Goal: Task Accomplishment & Management: Manage account settings

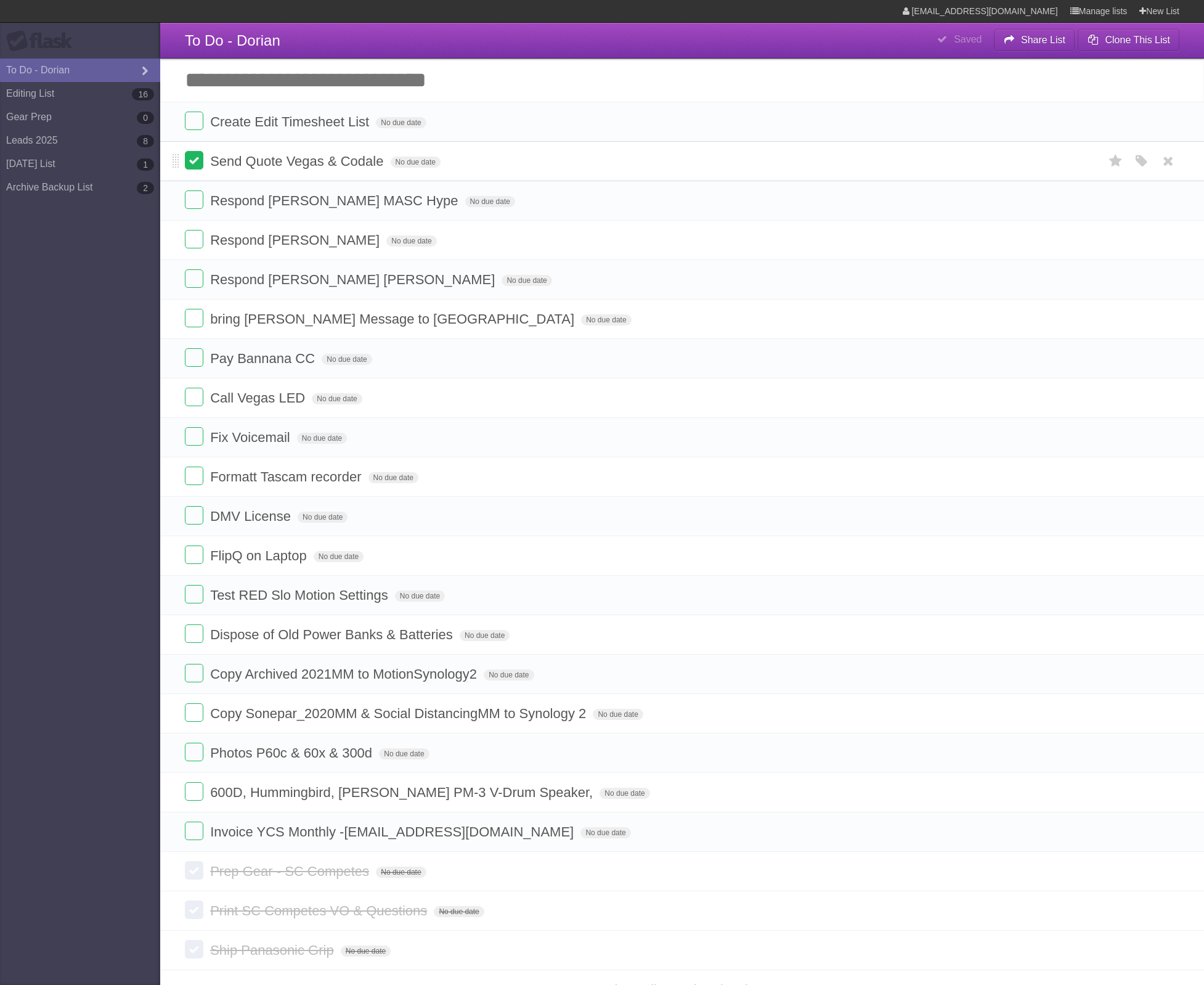
click at [187, 163] on label at bounding box center [194, 160] width 19 height 19
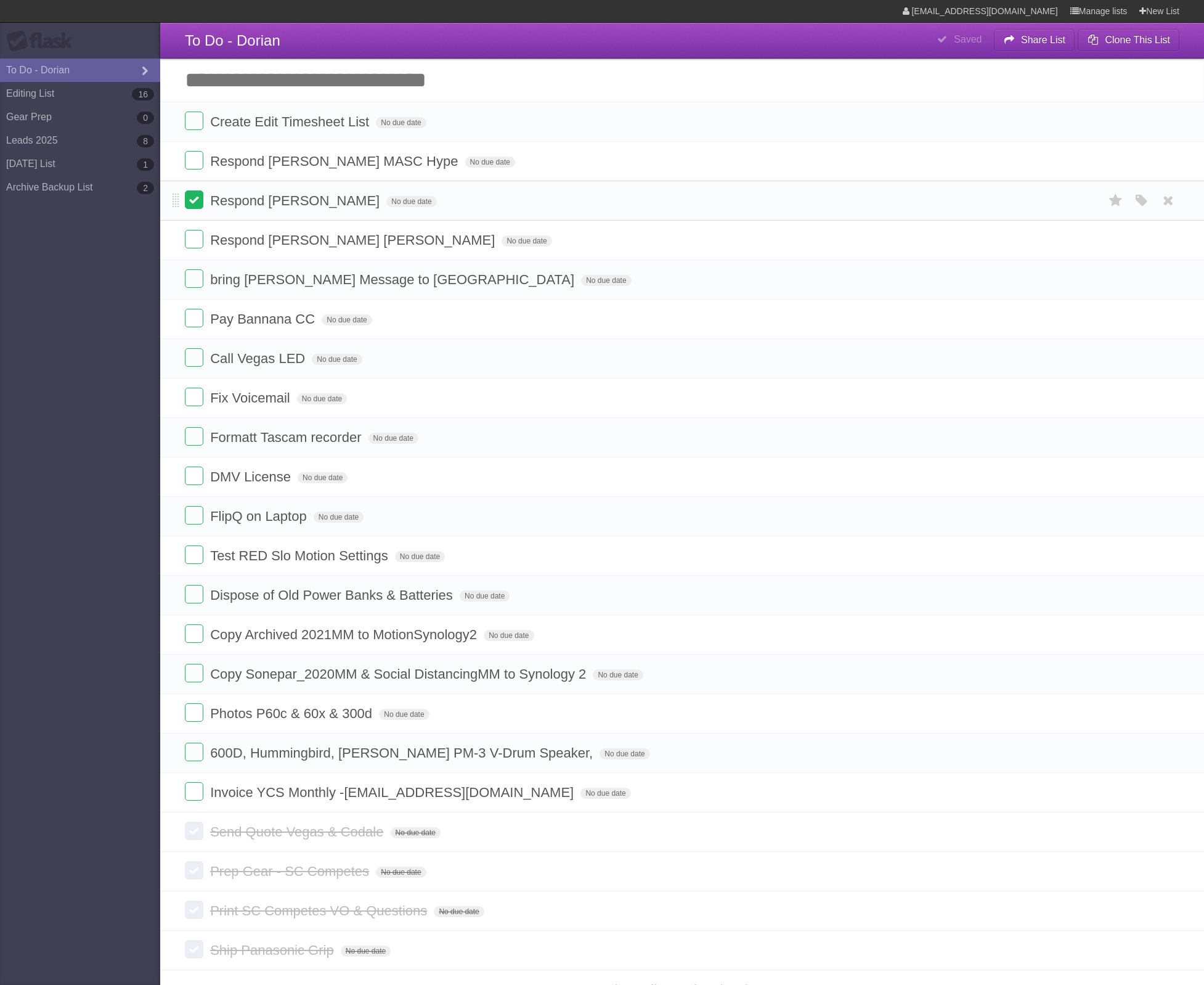
click at [191, 205] on label at bounding box center [194, 200] width 19 height 19
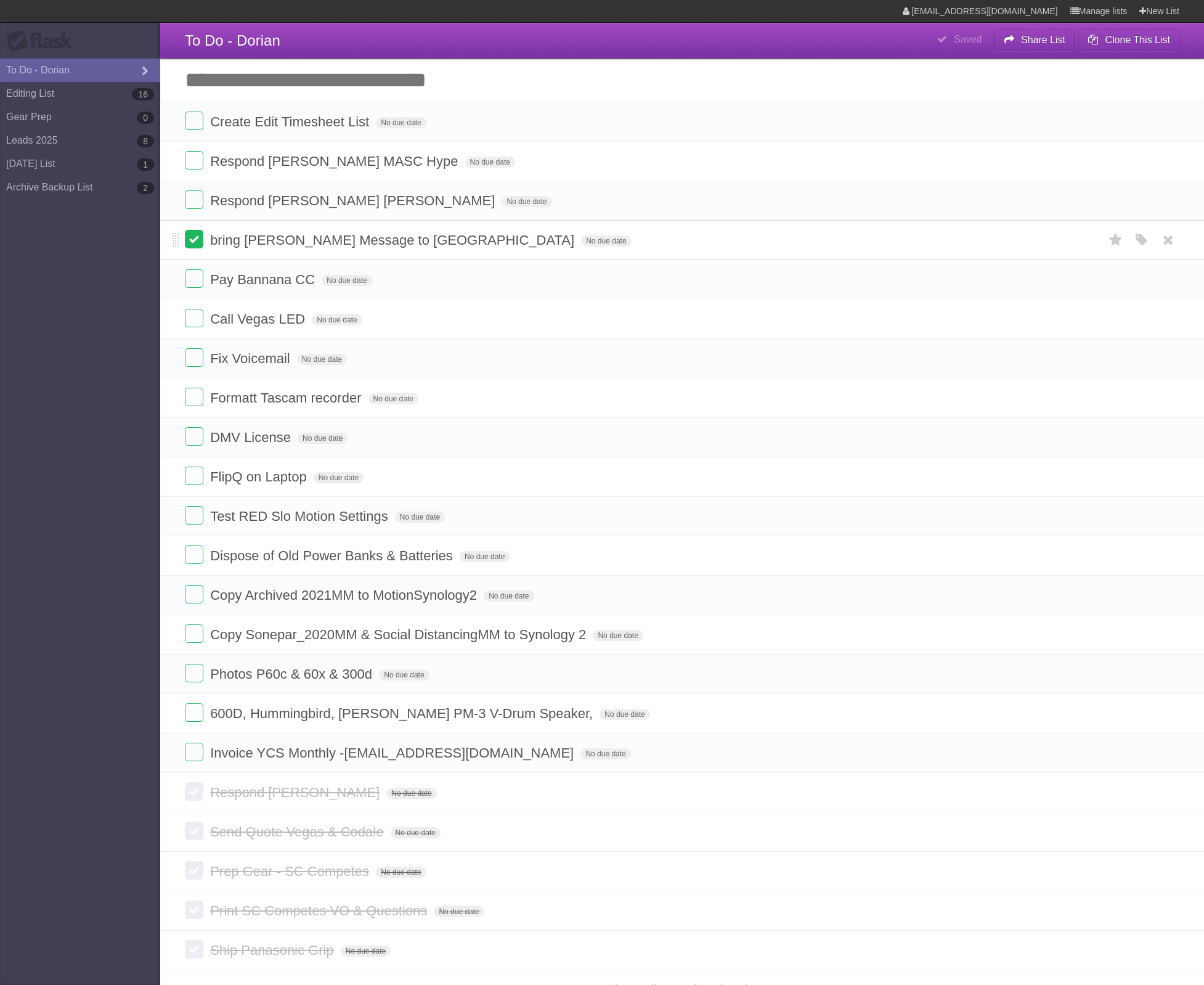
click at [193, 241] on label at bounding box center [194, 239] width 19 height 19
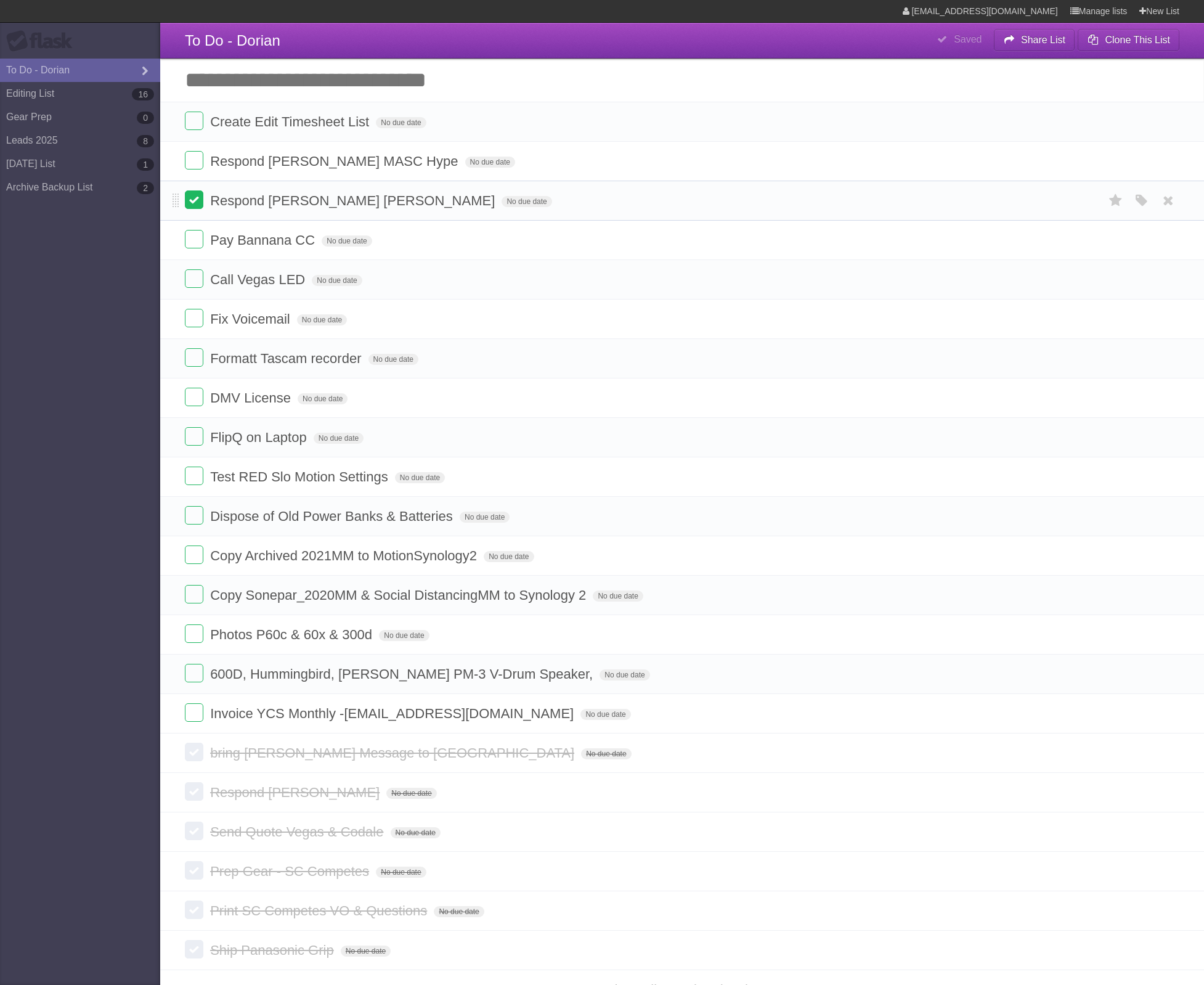
click at [192, 205] on label at bounding box center [194, 200] width 19 height 19
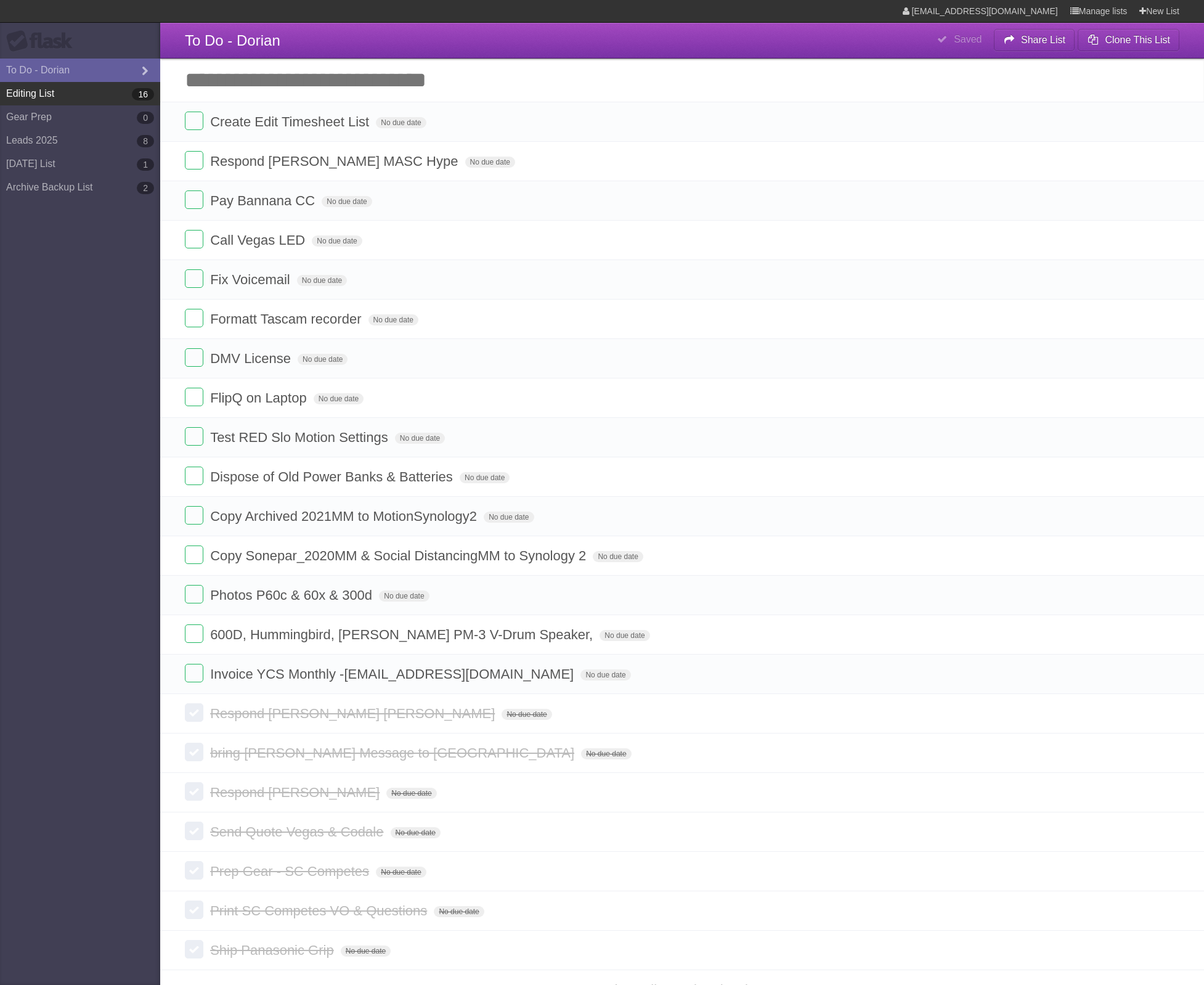
click at [66, 89] on link "Editing List 16" at bounding box center [80, 93] width 160 height 24
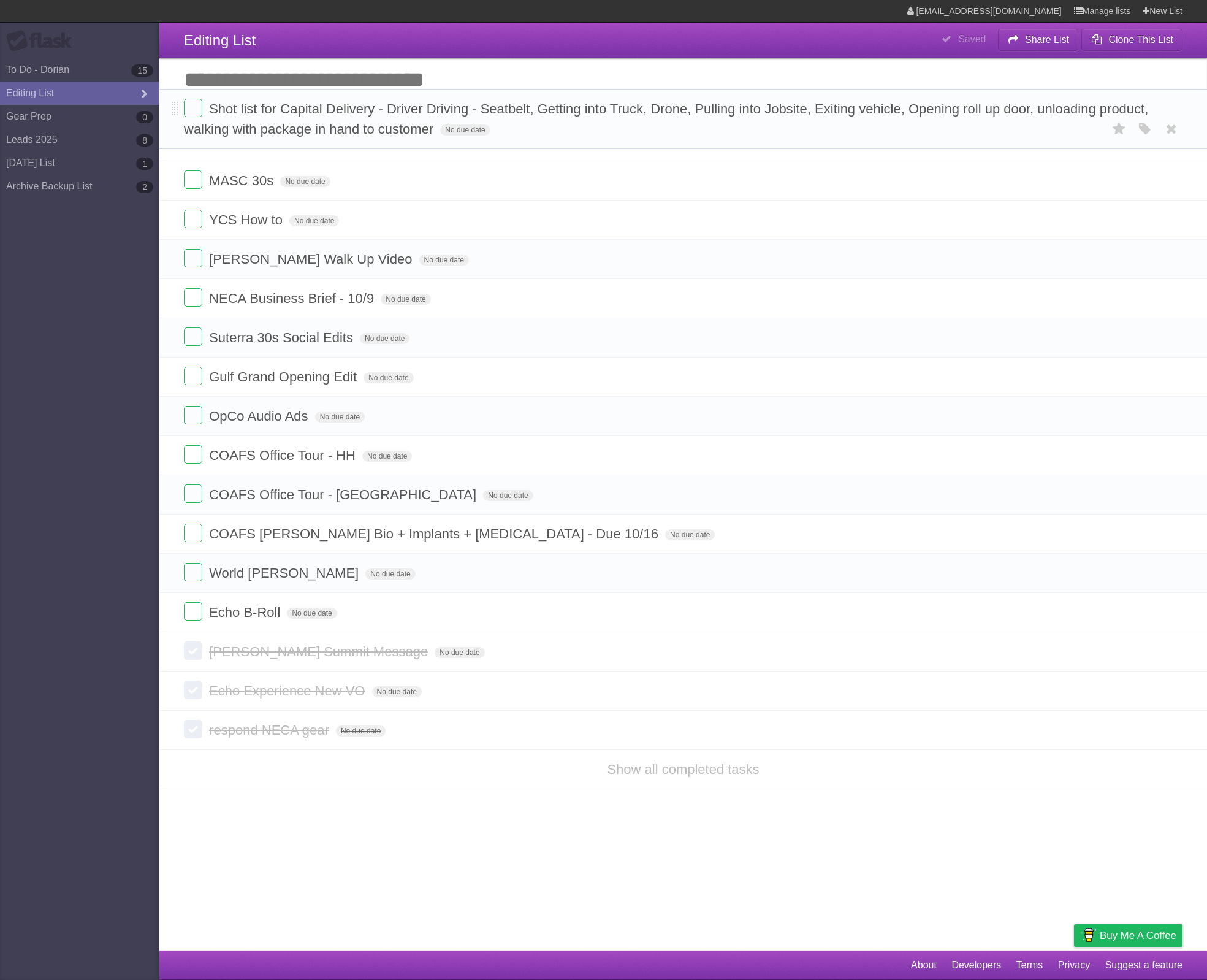
drag, startPoint x: 174, startPoint y: 165, endPoint x: 178, endPoint y: 111, distance: 54.1
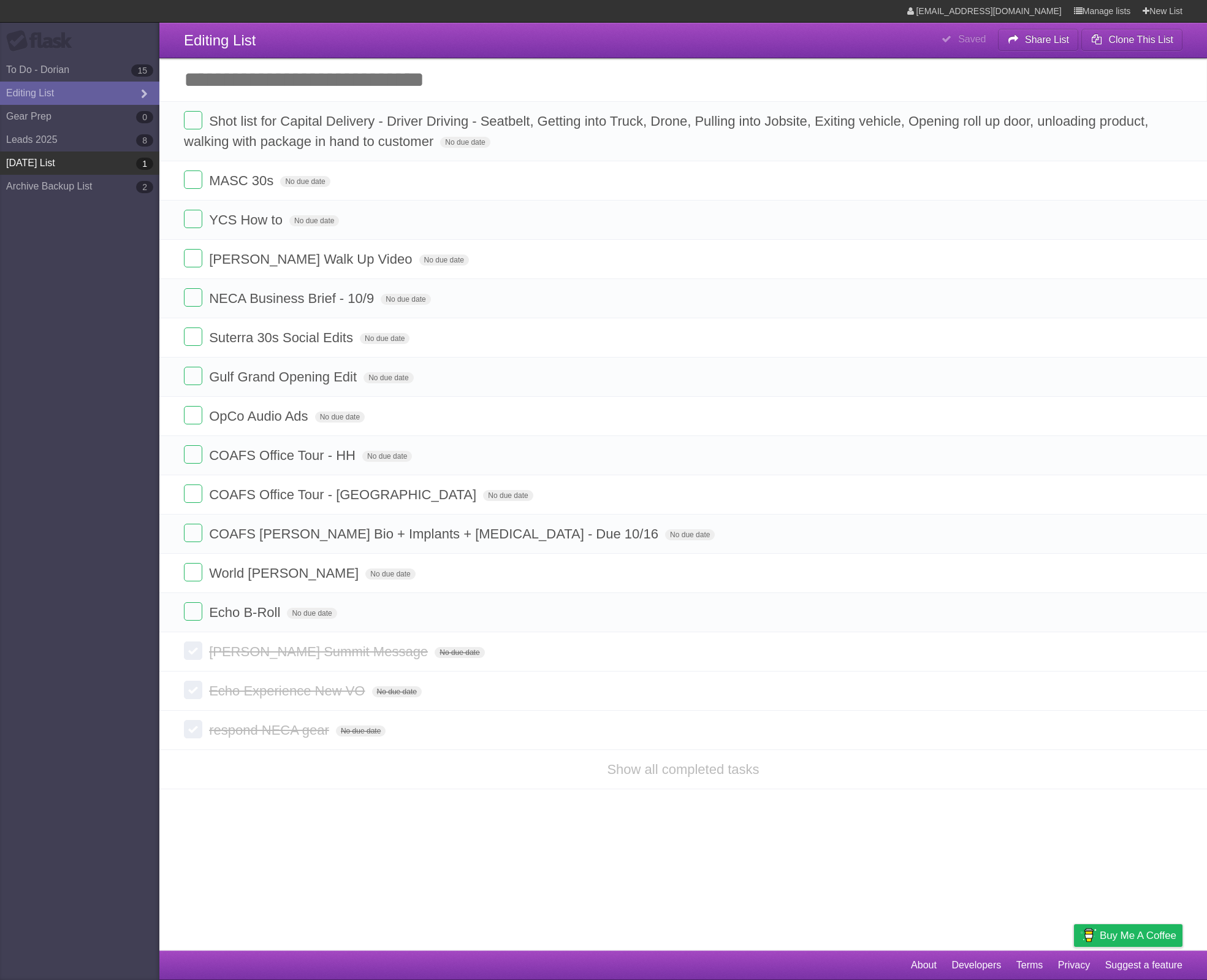
click at [75, 166] on link "[DATE] List 1" at bounding box center [80, 163] width 159 height 24
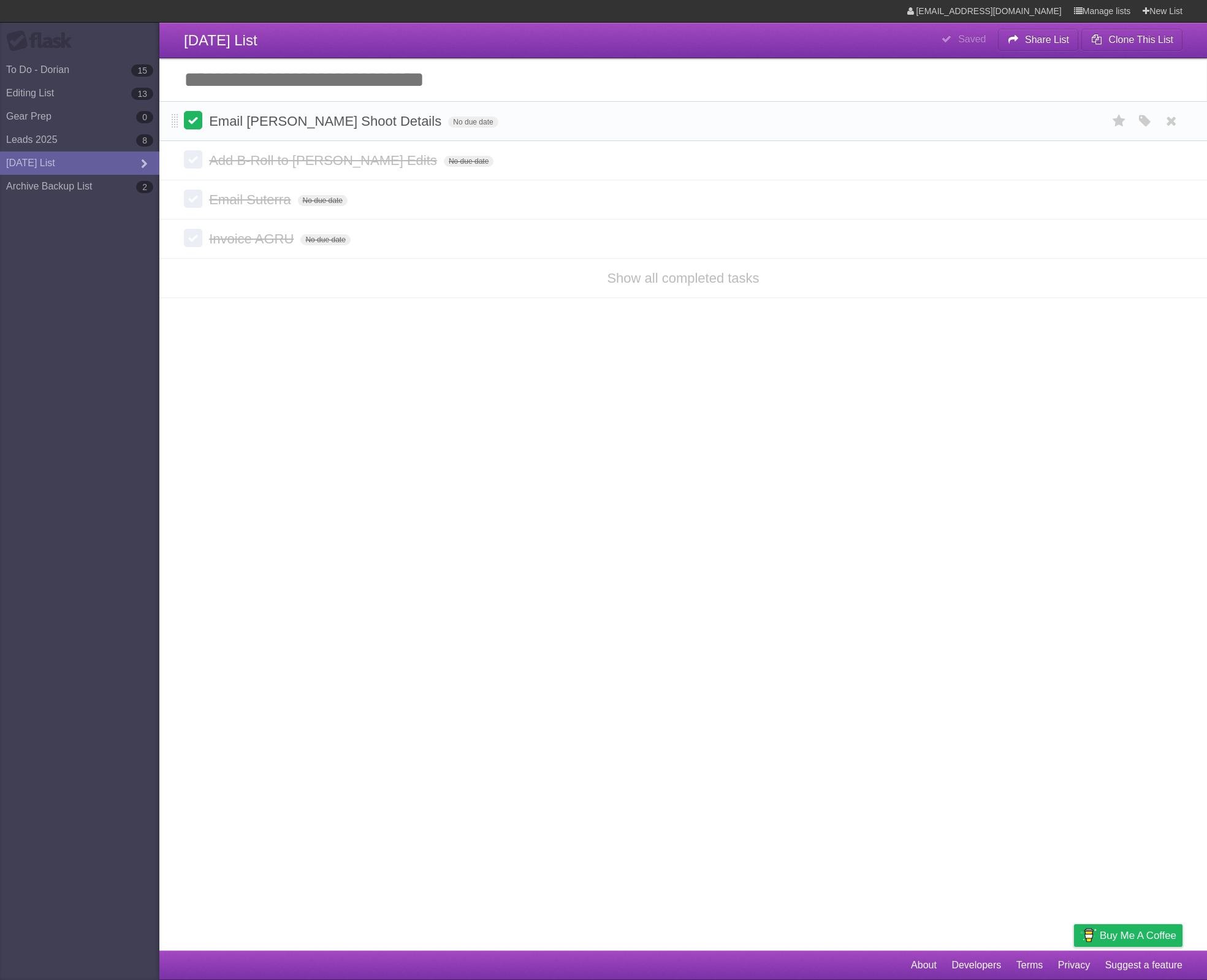
click at [190, 126] on label at bounding box center [193, 120] width 18 height 18
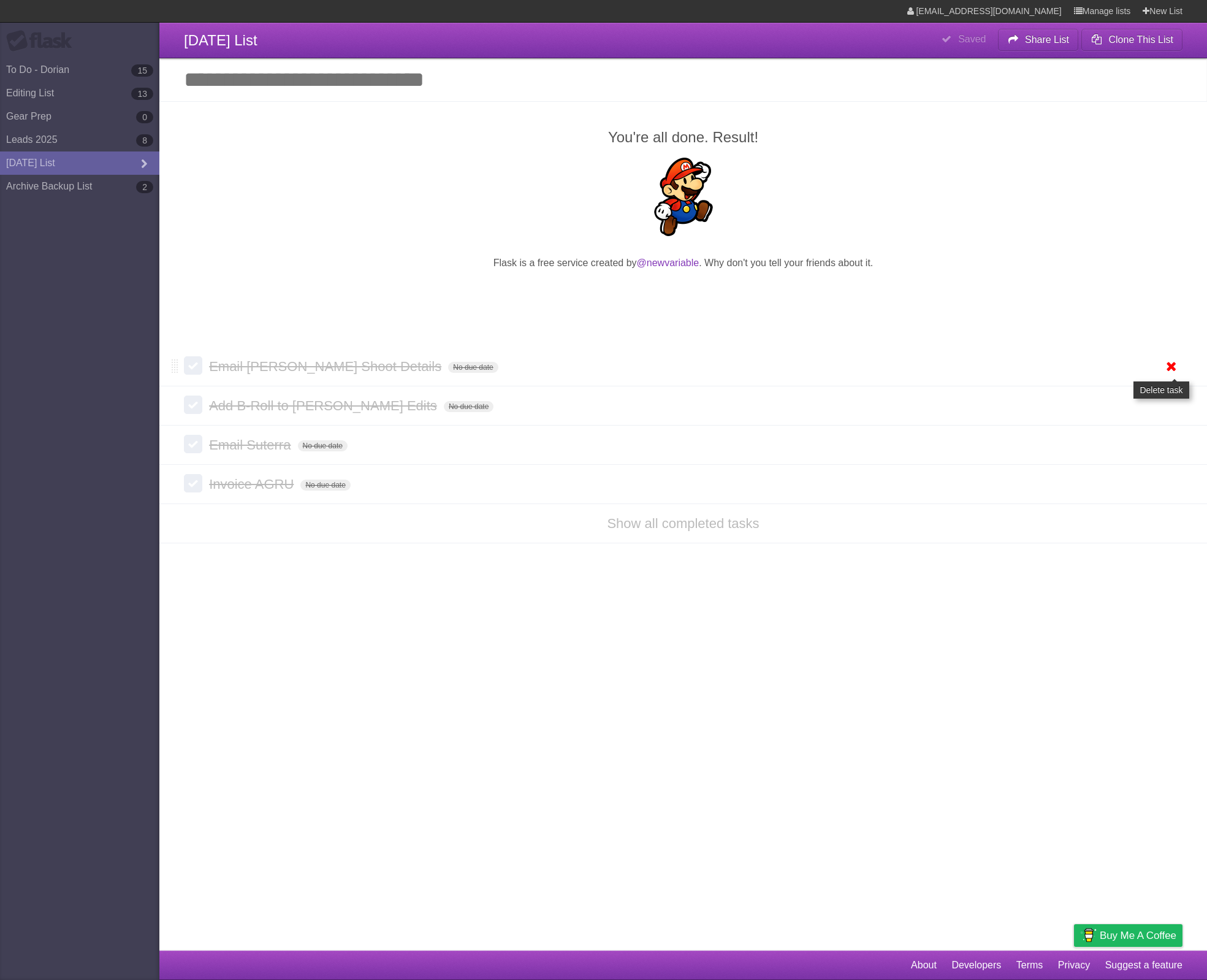
click at [1169, 371] on icon at bounding box center [1171, 367] width 17 height 20
click at [1170, 369] on icon at bounding box center [1171, 367] width 17 height 20
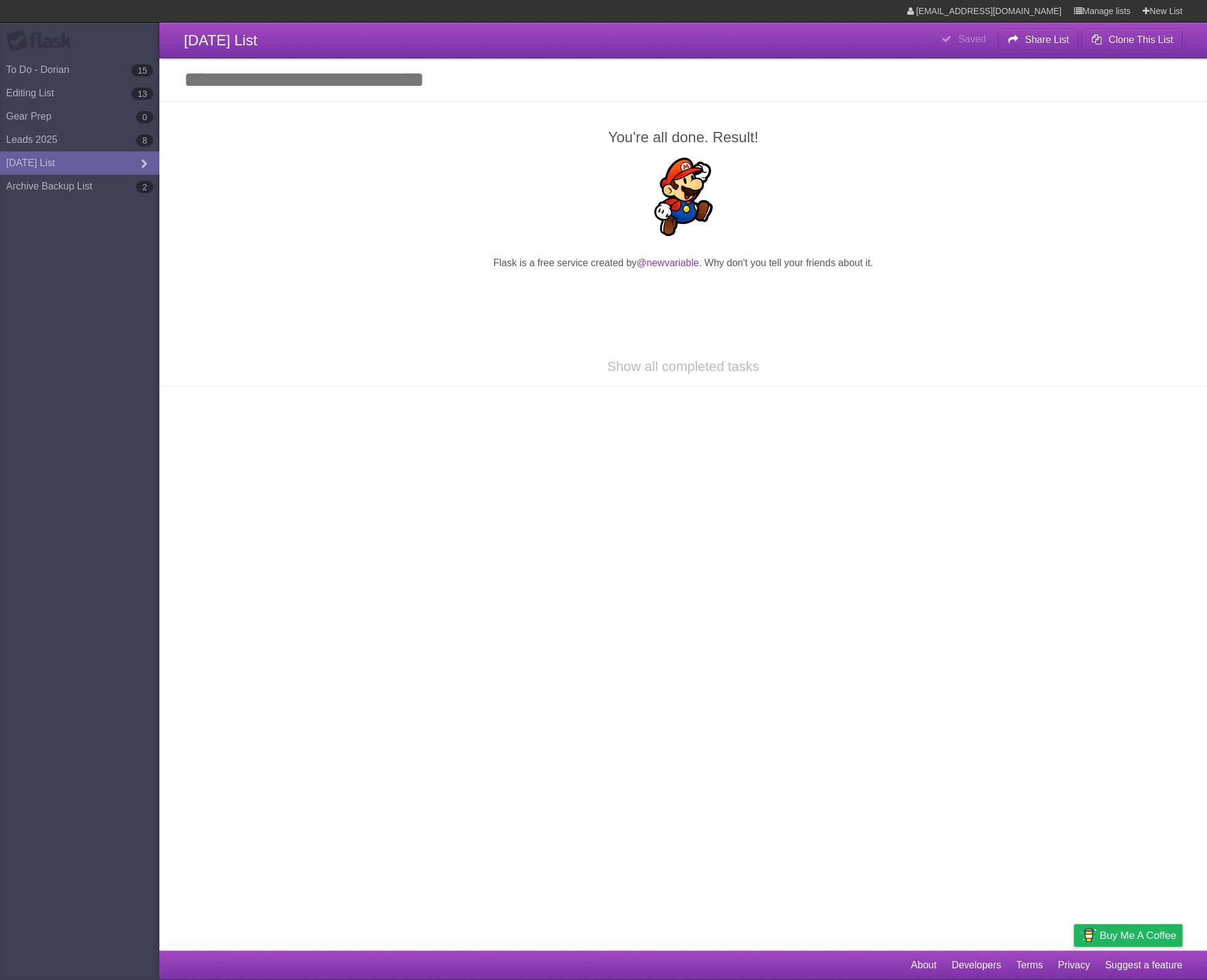
click at [1170, 369] on li "Show all completed tasks" at bounding box center [683, 367] width 1048 height 39
click at [1166, 506] on article "**********" at bounding box center [604, 475] width 1207 height 951
